Goal: Navigation & Orientation: Find specific page/section

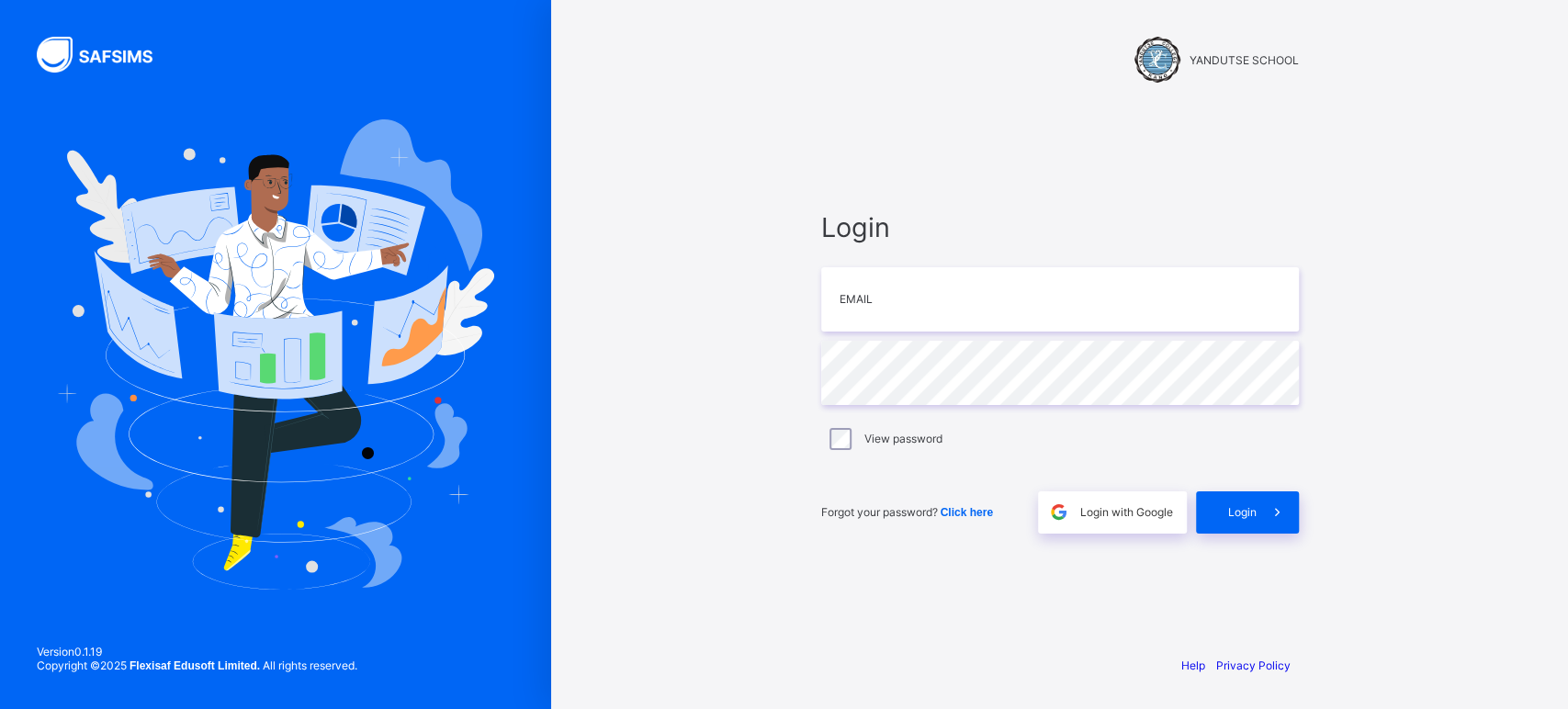
type input "**********"
click at [1260, 506] on span at bounding box center [1278, 513] width 42 height 42
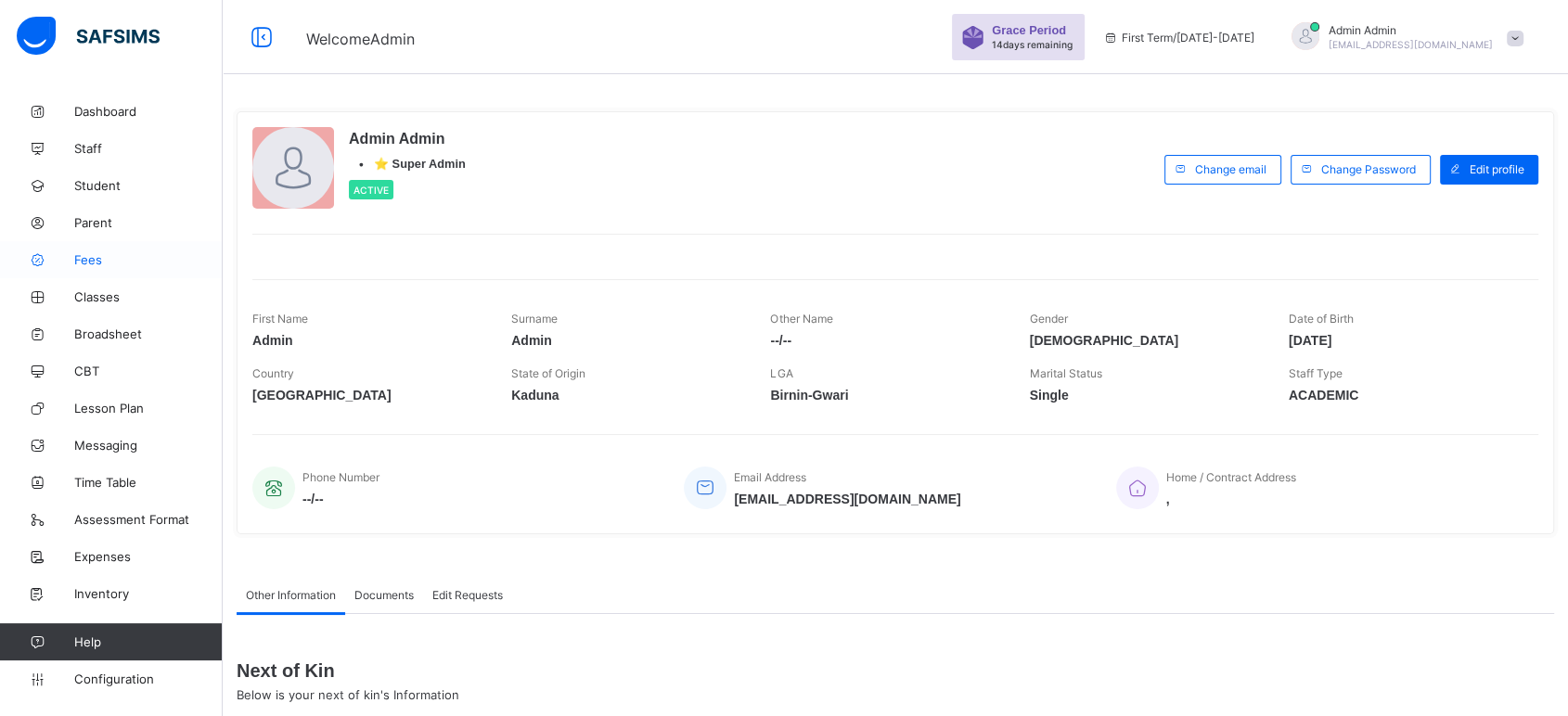
click at [88, 257] on span "Fees" at bounding box center [149, 259] width 149 height 15
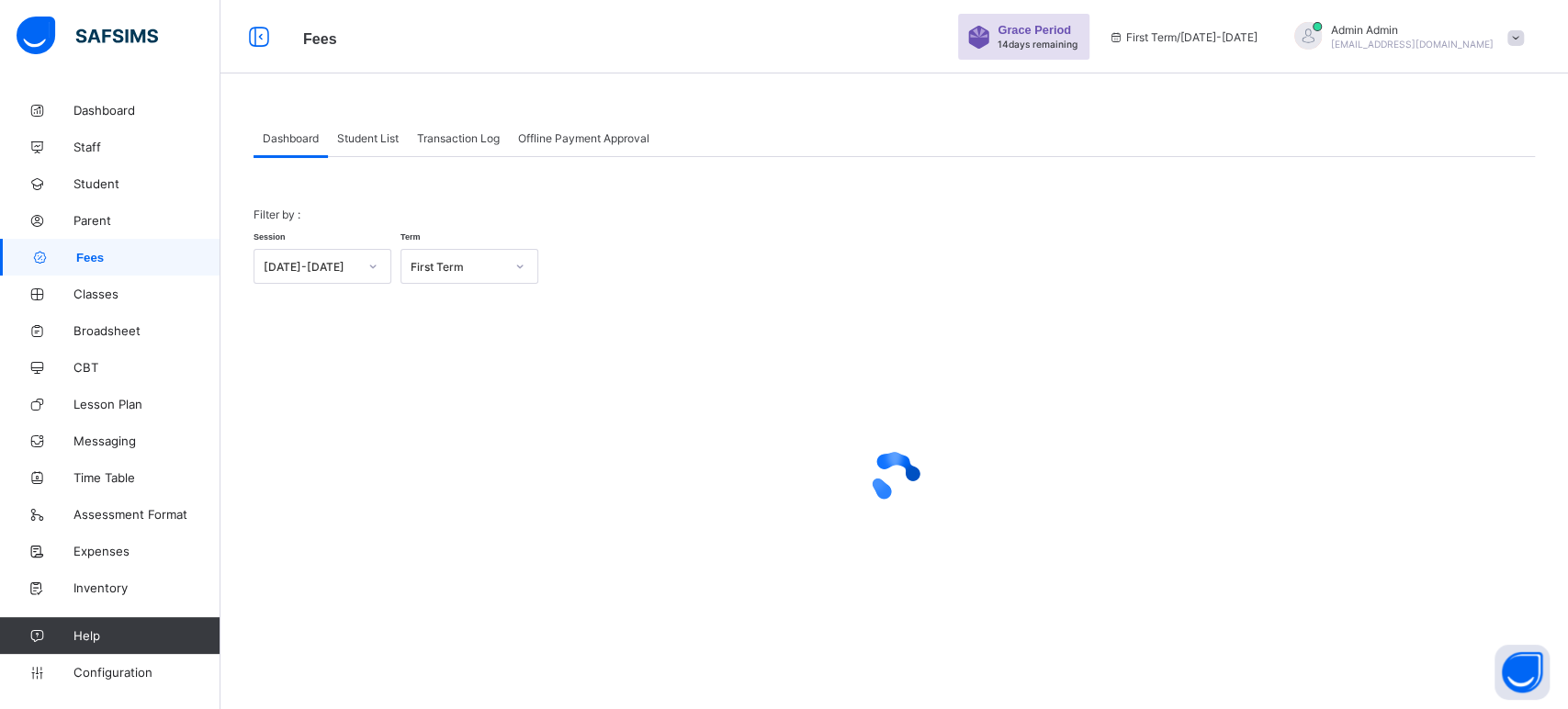
click at [365, 139] on span "Student List" at bounding box center [367, 138] width 62 height 14
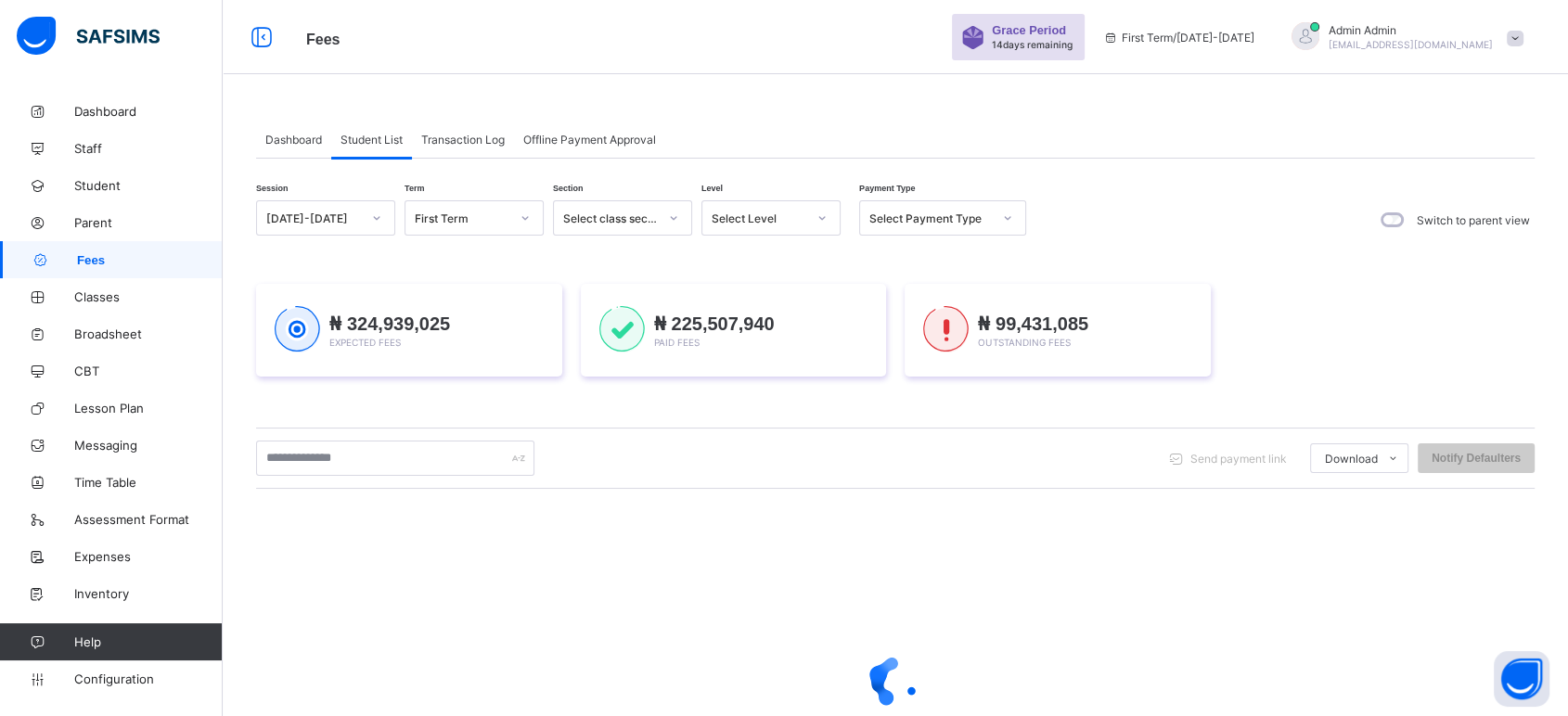
click at [501, 134] on span "Transaction Log" at bounding box center [463, 139] width 84 height 14
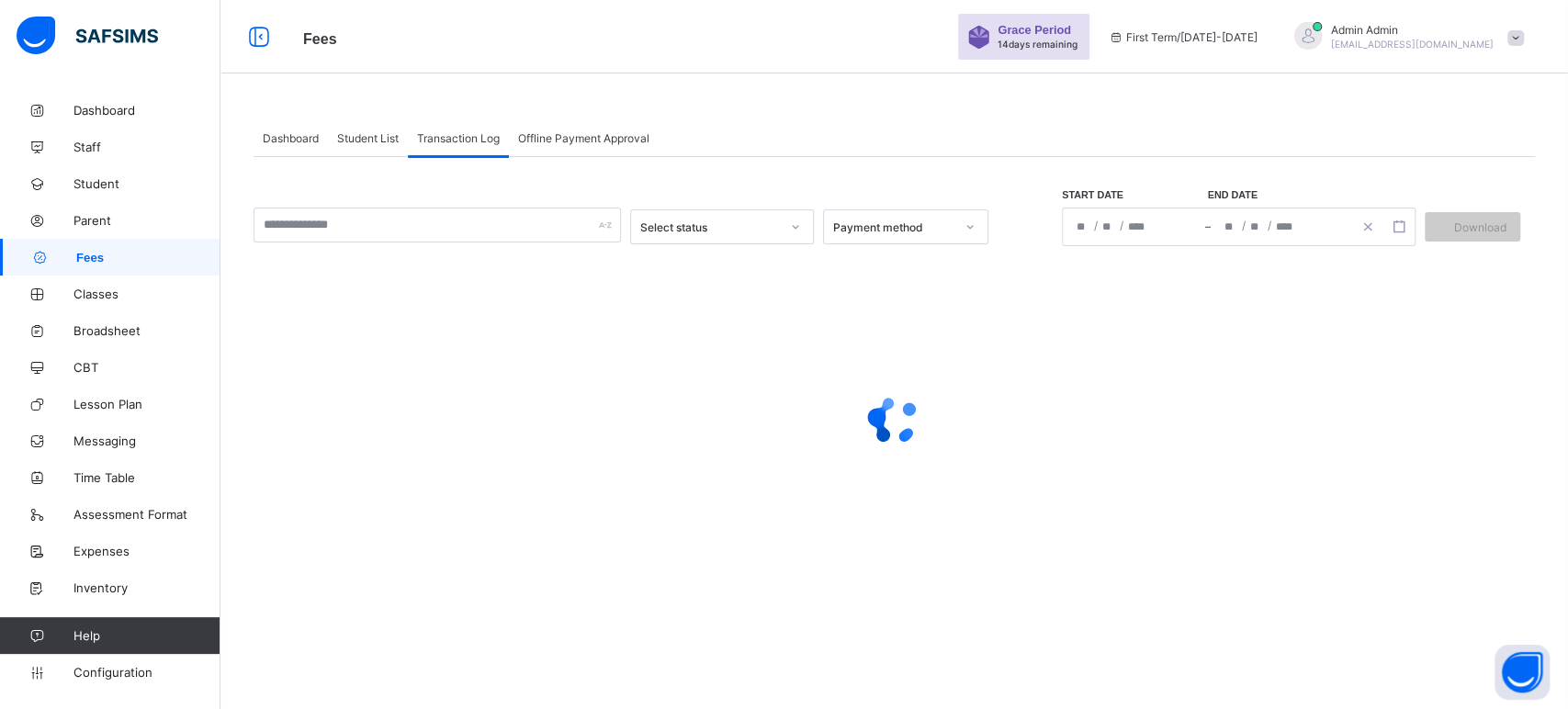
click at [609, 132] on span "Offline Payment Approval" at bounding box center [584, 138] width 132 height 14
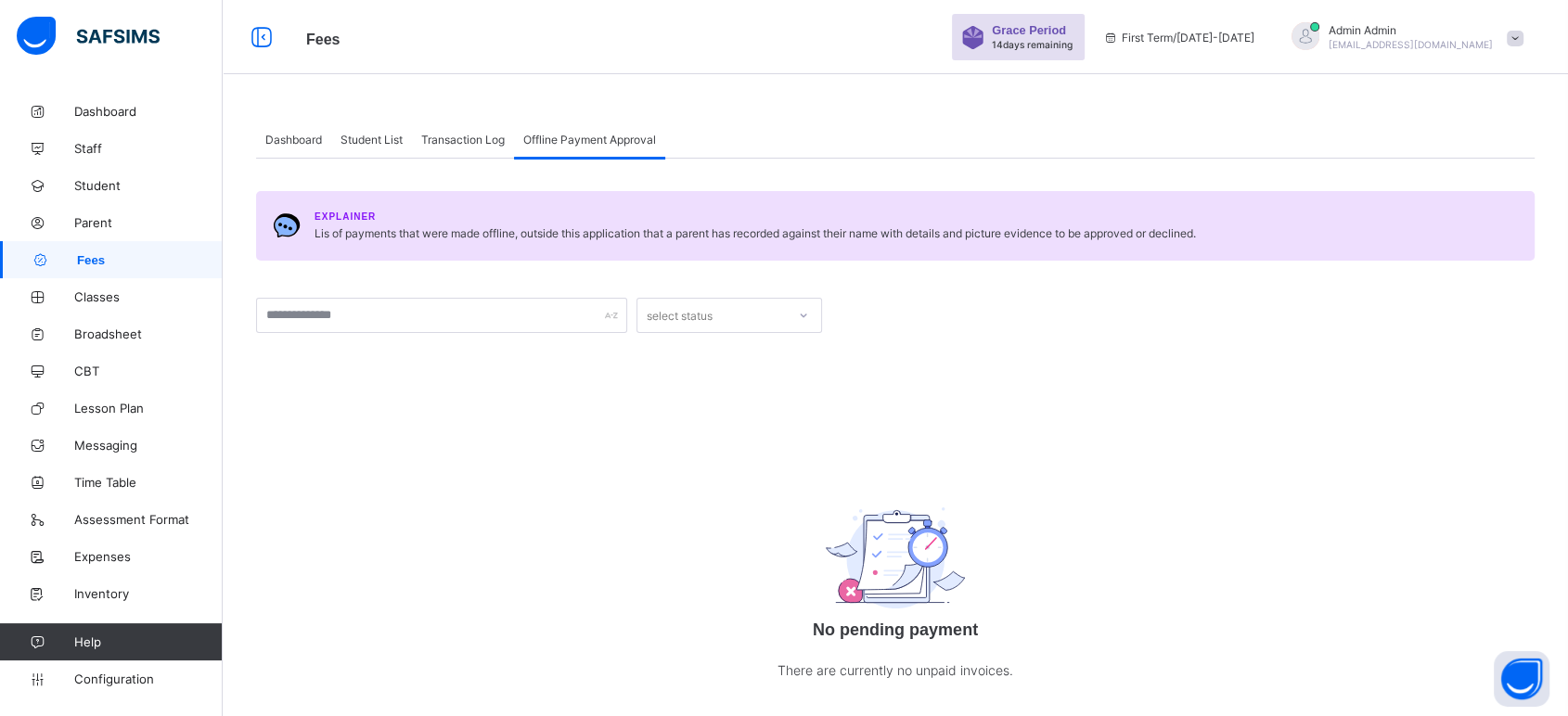
click at [483, 133] on span "Transaction Log" at bounding box center [463, 139] width 84 height 14
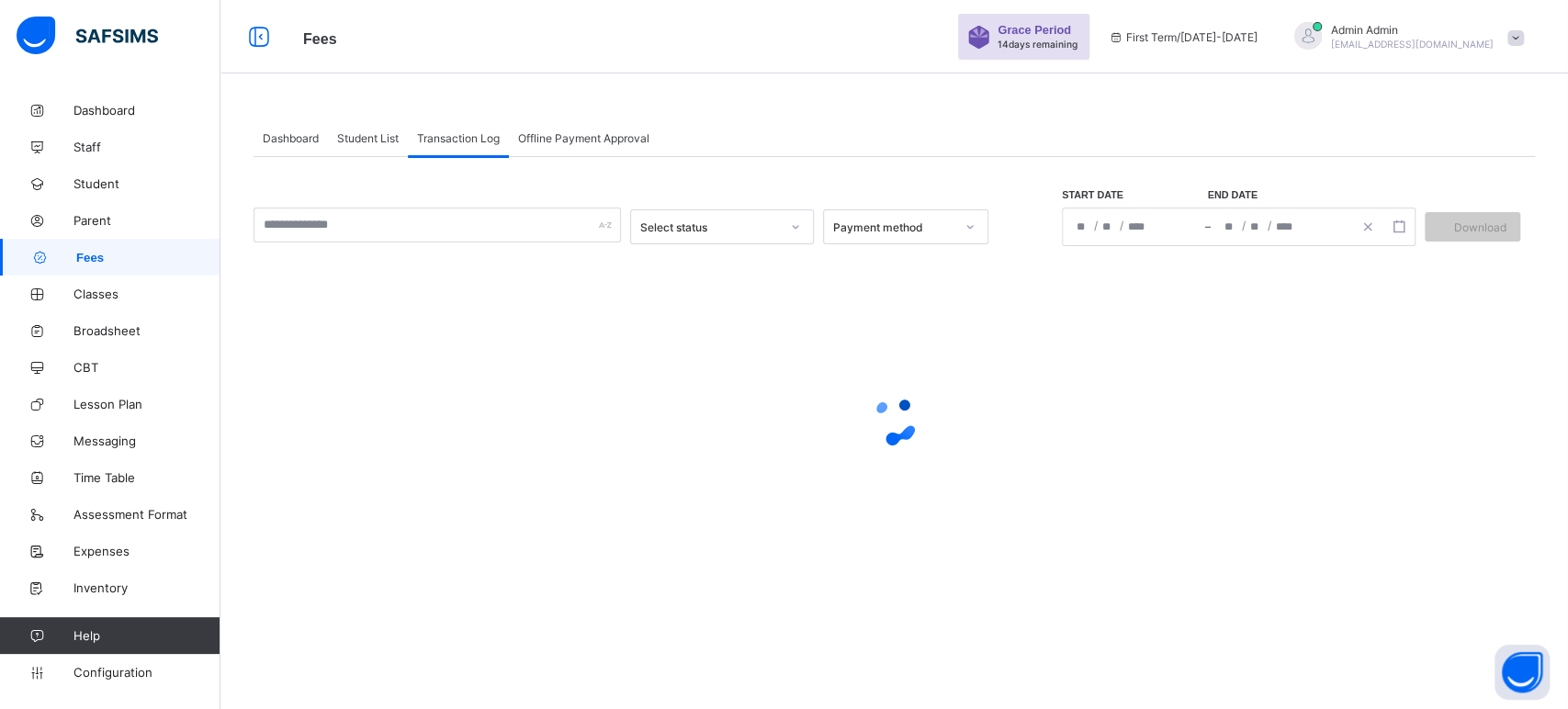
click at [367, 137] on span "Student List" at bounding box center [367, 138] width 62 height 14
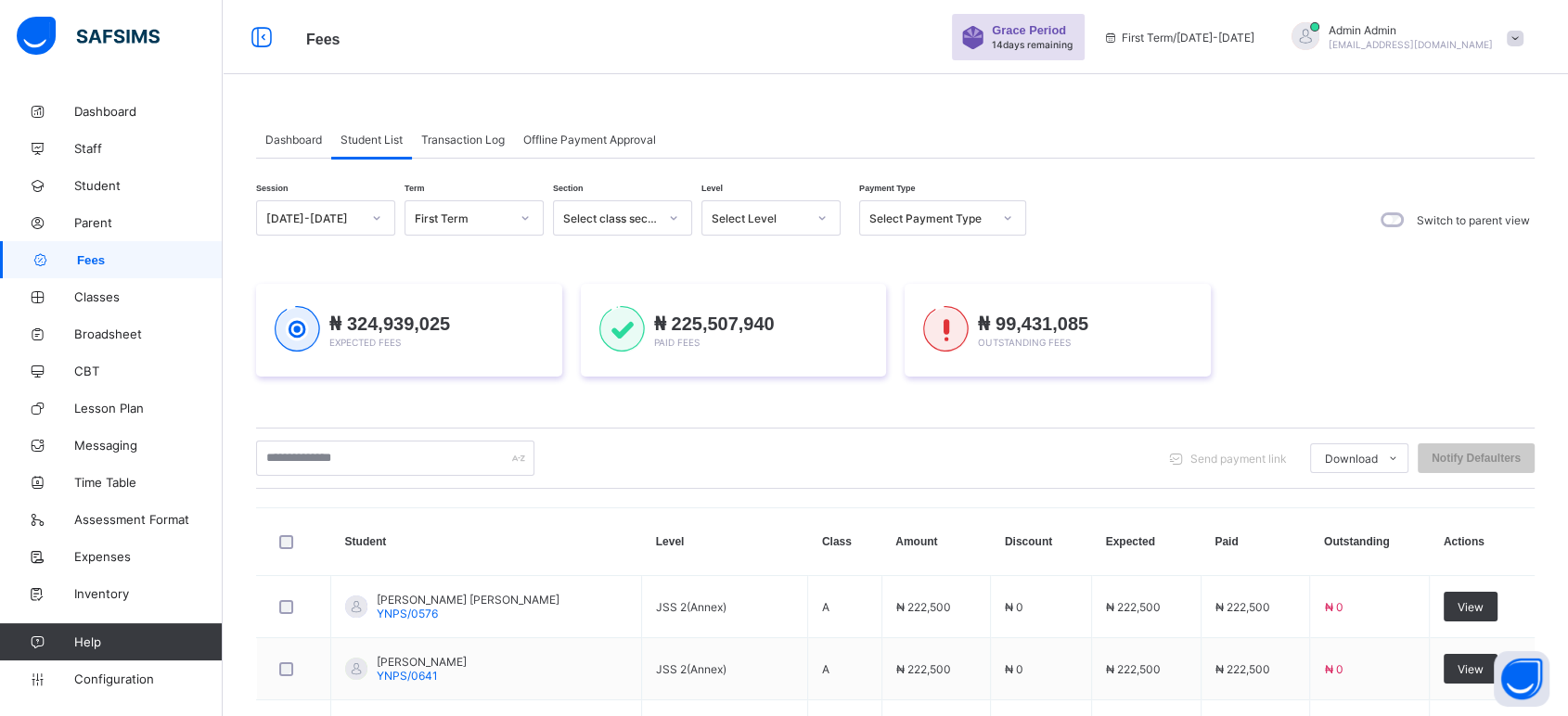
click at [471, 113] on div "Dashboard Student List Transaction Log Offline Payment Approval Student List Mo…" at bounding box center [895, 701] width 1346 height 1216
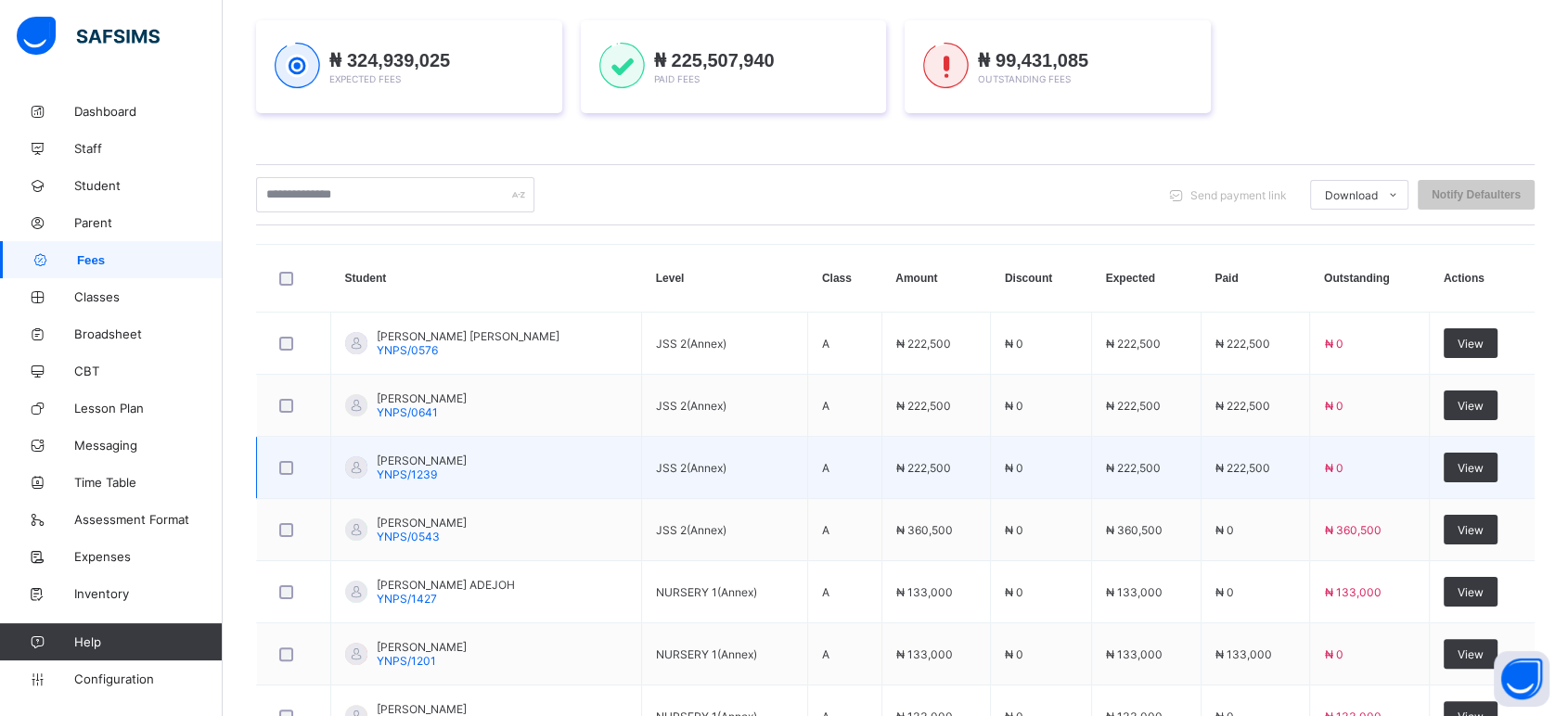
scroll to position [206, 0]
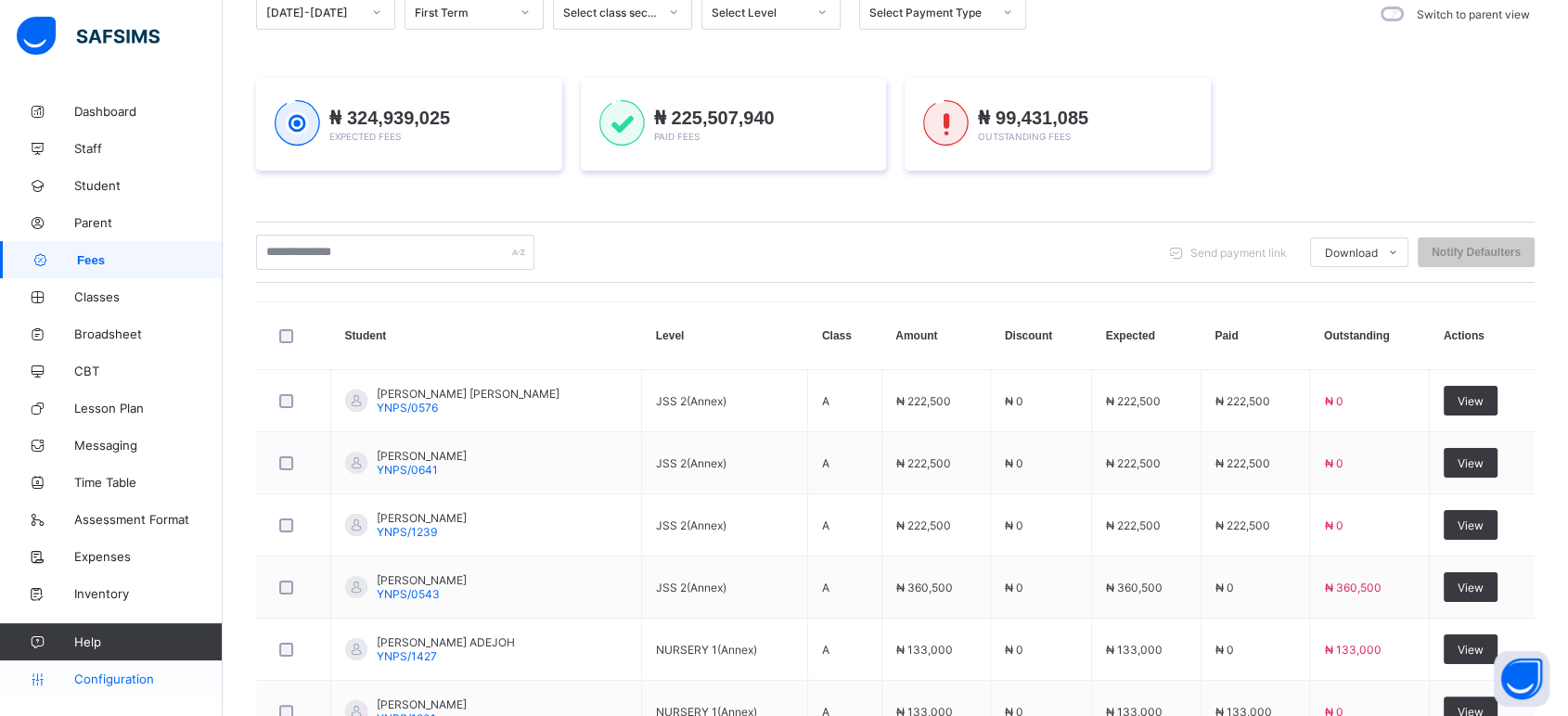
click at [127, 686] on span "Configuration" at bounding box center [148, 679] width 148 height 15
click at [126, 676] on span "Configuration" at bounding box center [148, 679] width 148 height 15
click at [134, 681] on span "Configuration" at bounding box center [148, 679] width 148 height 15
click at [112, 554] on span "Expenses" at bounding box center [149, 557] width 149 height 15
click at [107, 681] on span "Configuration" at bounding box center [148, 679] width 148 height 15
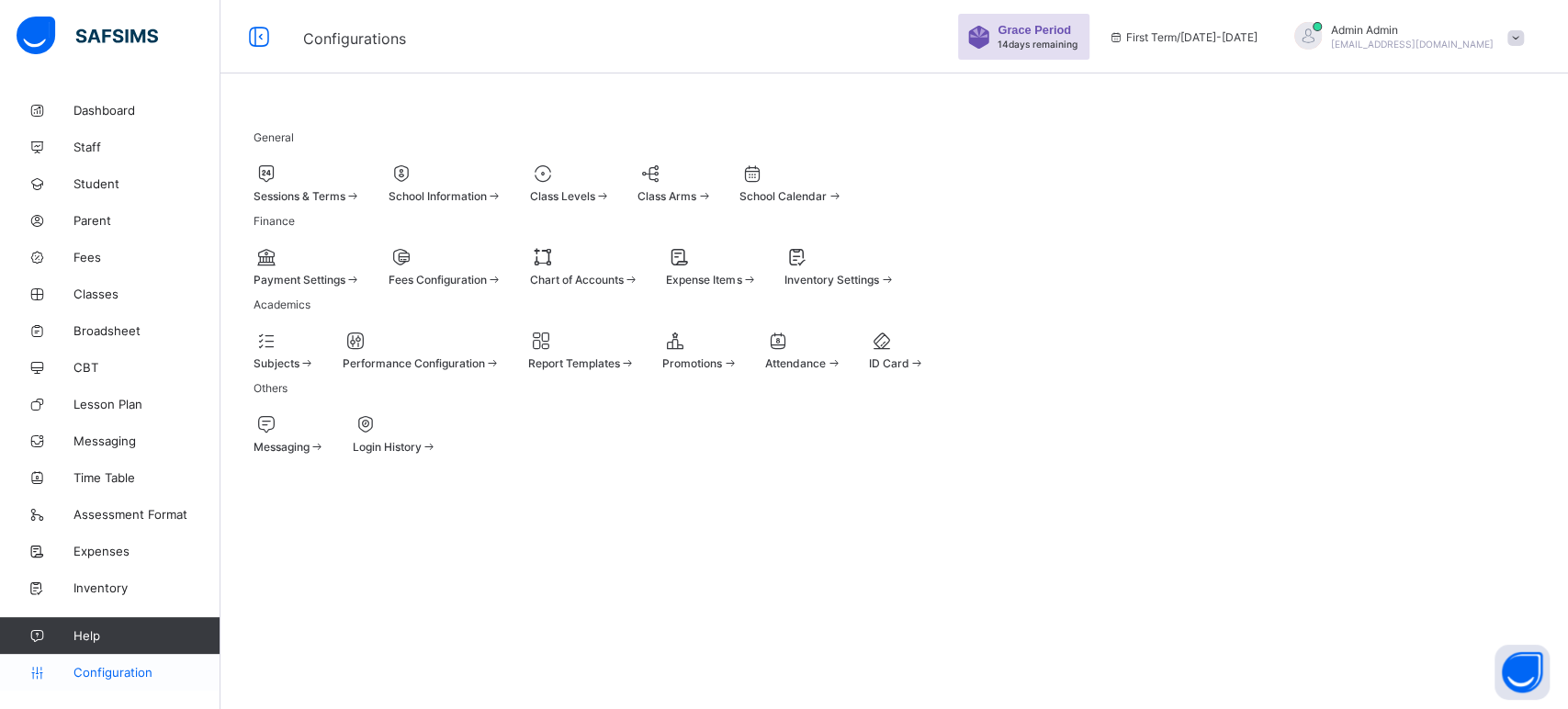
click at [135, 668] on span "Configuration" at bounding box center [146, 672] width 146 height 15
click at [422, 454] on span "Login History" at bounding box center [387, 447] width 69 height 14
